Goal: Information Seeking & Learning: Learn about a topic

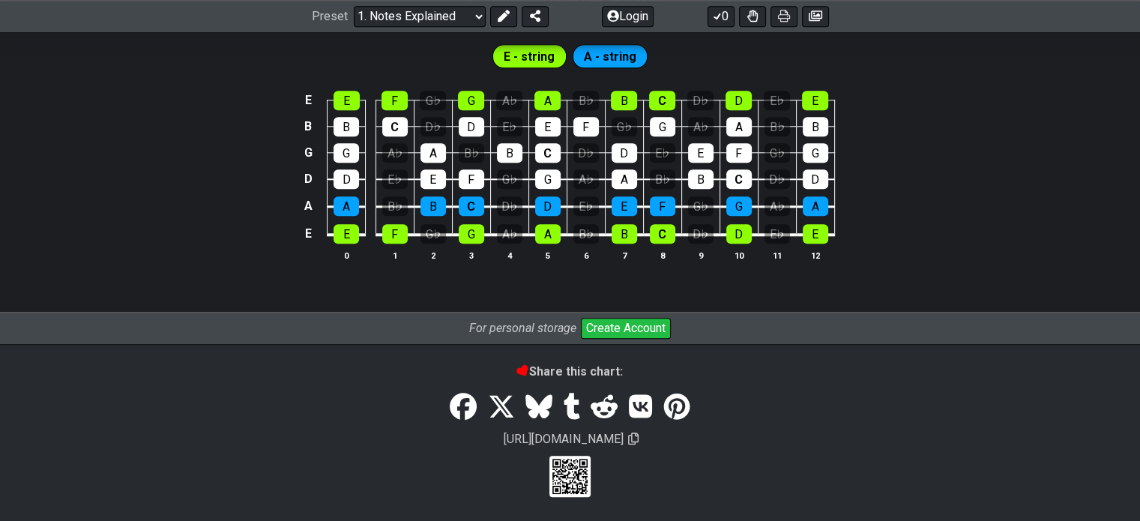
scroll to position [1553, 0]
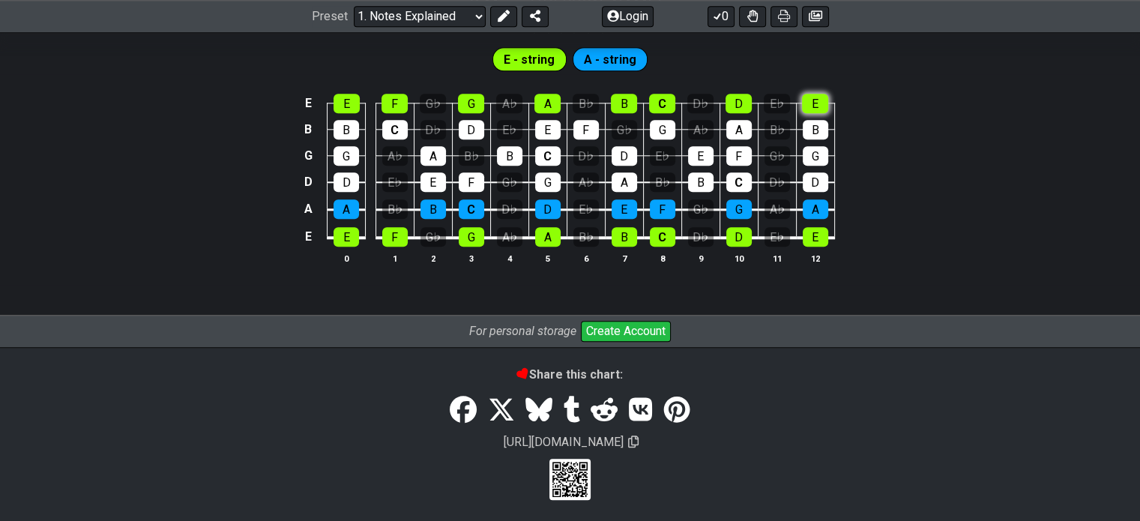
click at [818, 98] on section "E - string A - string E E F G♭ G A♭ A B♭ B C D♭ D E♭ E B B C D♭ D E♭ E F G♭ G A…" at bounding box center [570, 161] width 1140 height 248
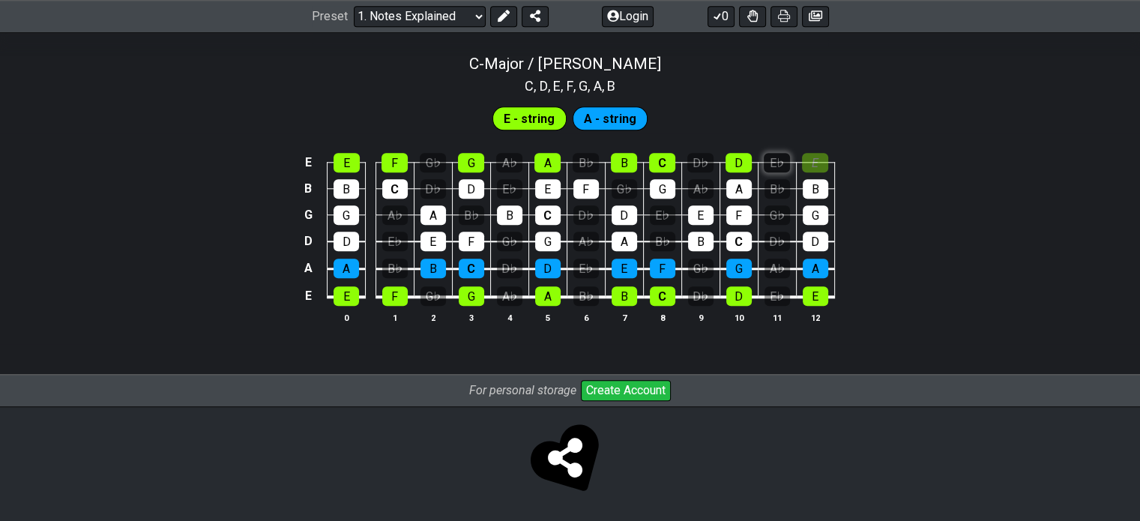
click at [782, 158] on div "E♭" at bounding box center [777, 162] width 26 height 19
click at [742, 159] on div "D" at bounding box center [738, 162] width 26 height 19
click at [716, 162] on td "A♭" at bounding box center [700, 175] width 38 height 26
click at [708, 161] on div "D♭" at bounding box center [700, 162] width 26 height 19
click at [672, 161] on div "C" at bounding box center [662, 162] width 26 height 19
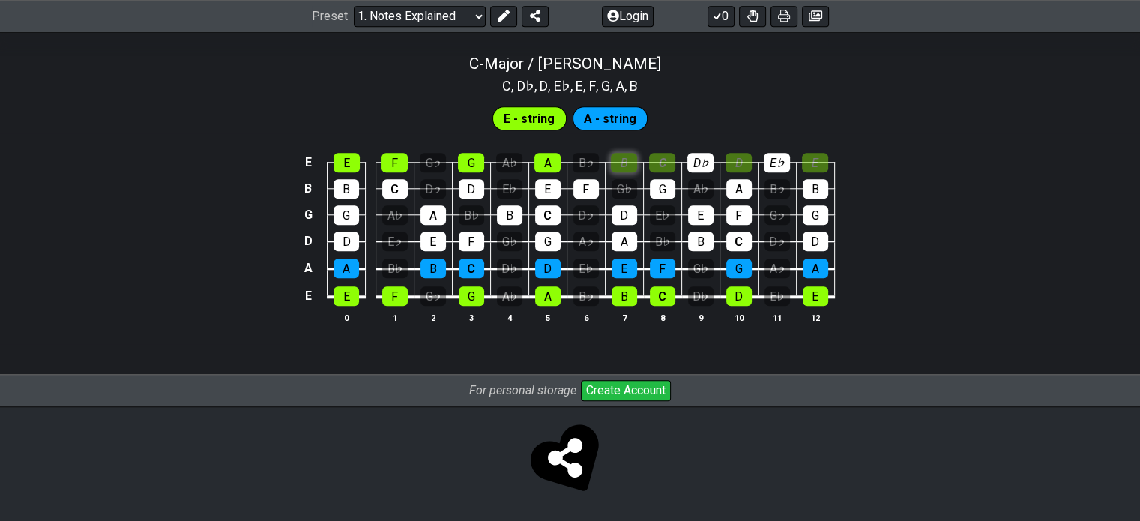
click at [627, 160] on div "B" at bounding box center [624, 162] width 26 height 19
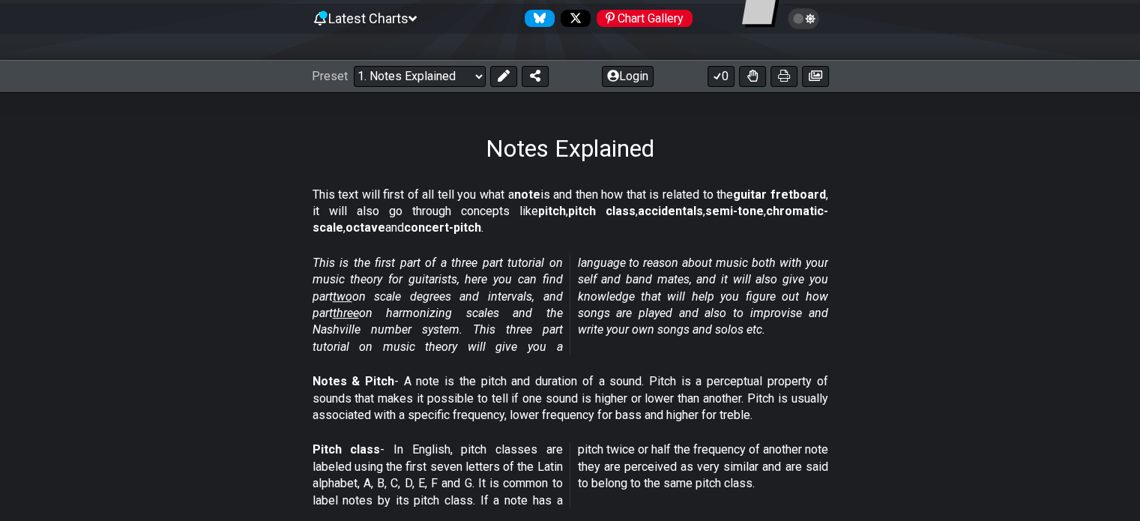
scroll to position [234, 0]
